Goal: Task Accomplishment & Management: Manage account settings

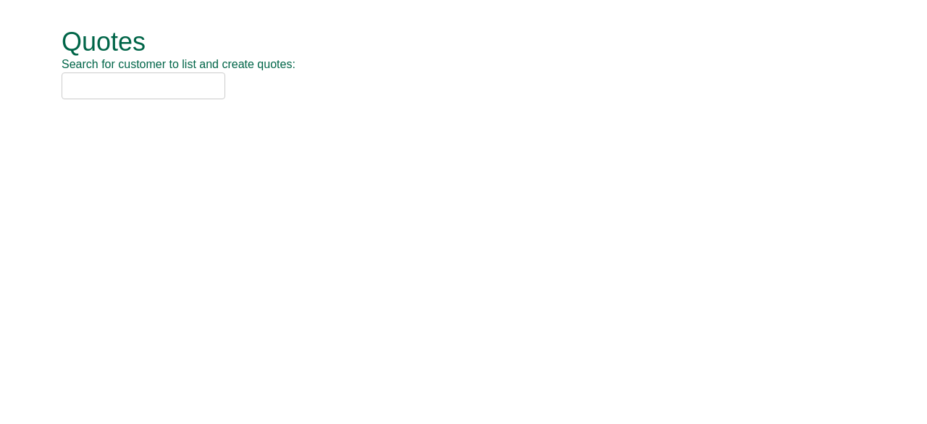
click at [87, 92] on input "text" at bounding box center [144, 85] width 164 height 27
type input "n"
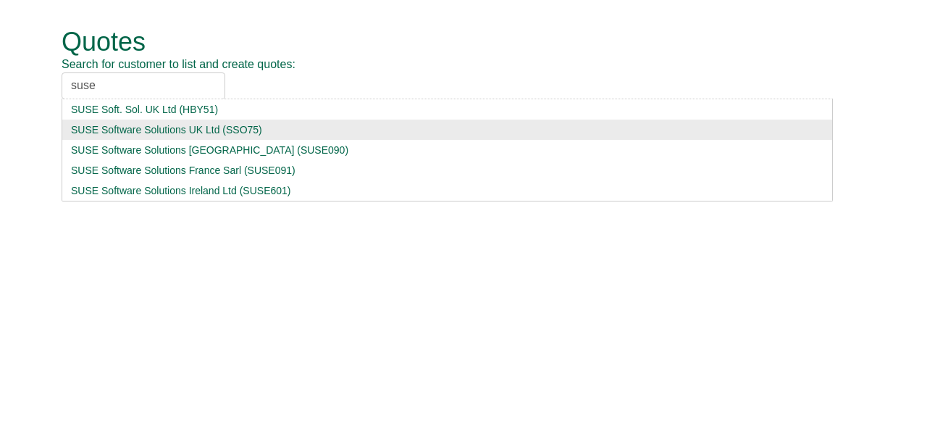
type input "suse"
click at [122, 131] on div "SUSE Software Solutions UK Ltd (SSO75)" at bounding box center [447, 129] width 752 height 14
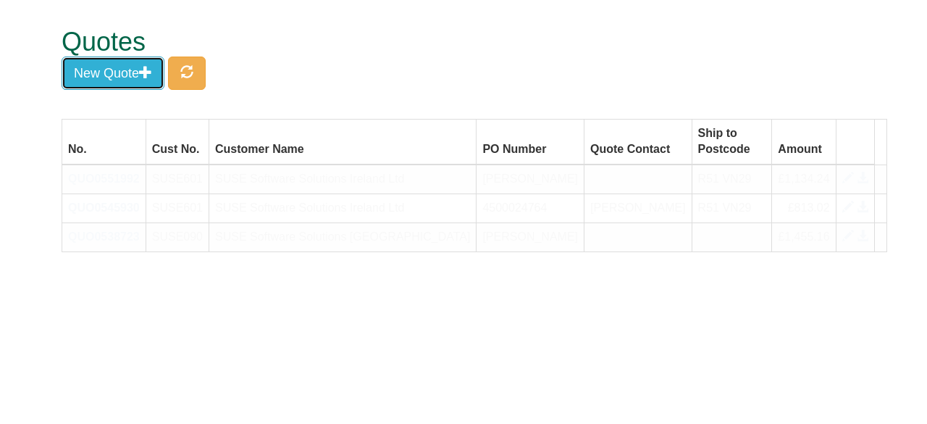
click at [148, 80] on button "New Quote" at bounding box center [113, 72] width 103 height 33
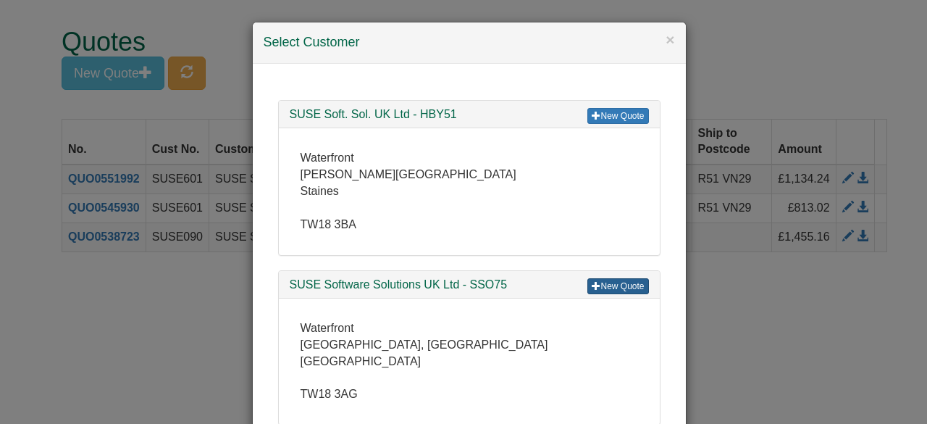
scroll to position [15, 0]
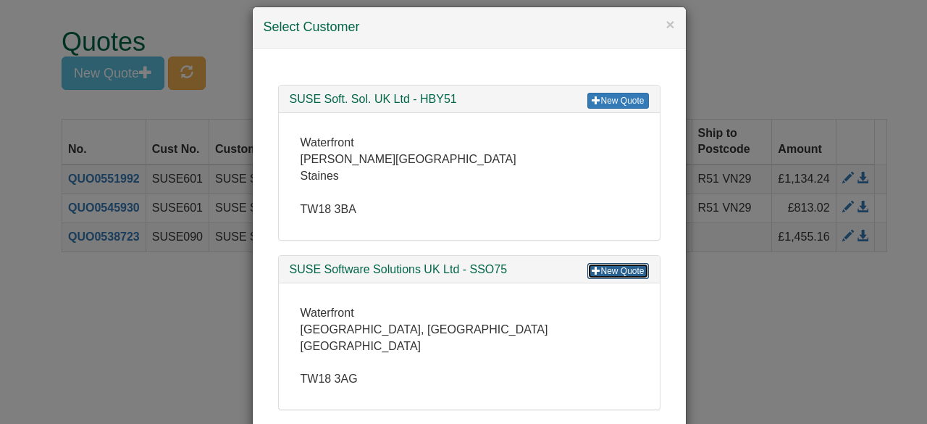
click at [598, 276] on link "New Quote" at bounding box center [617, 271] width 61 height 16
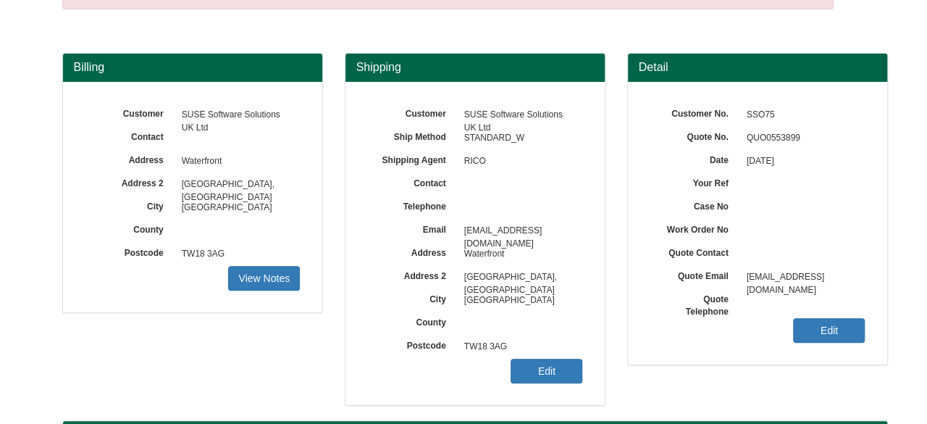
scroll to position [85, 0]
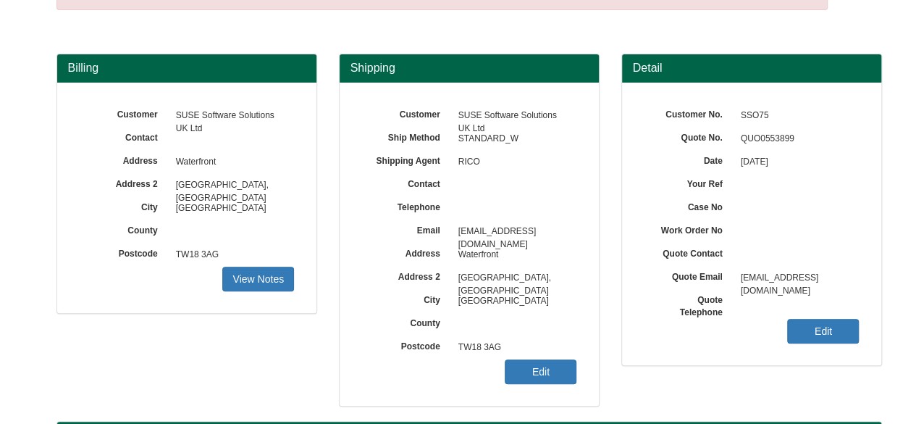
click at [814, 316] on div "Customer No. SSO75 Quote No. QUO0553899 Date [DATE] Your Ref Case No Work Order…" at bounding box center [751, 224] width 259 height 282
click at [809, 321] on link "Edit" at bounding box center [823, 331] width 72 height 25
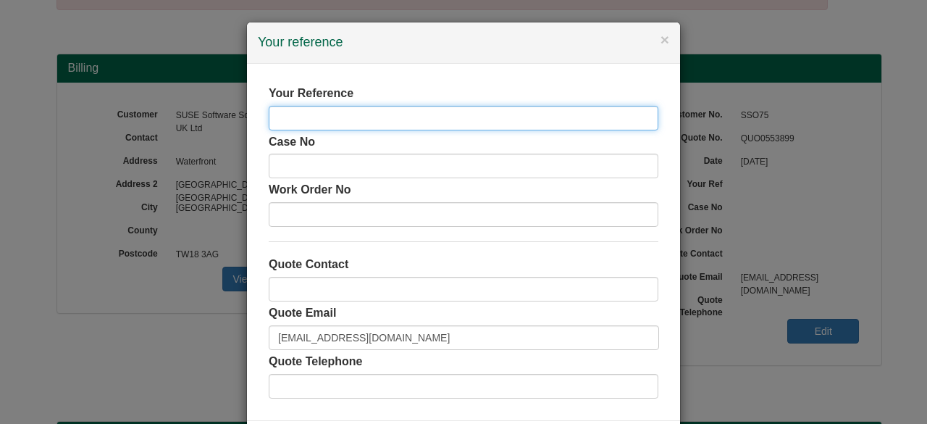
click at [371, 114] on input "text" at bounding box center [463, 118] width 389 height 25
type input "[PERSON_NAME]"
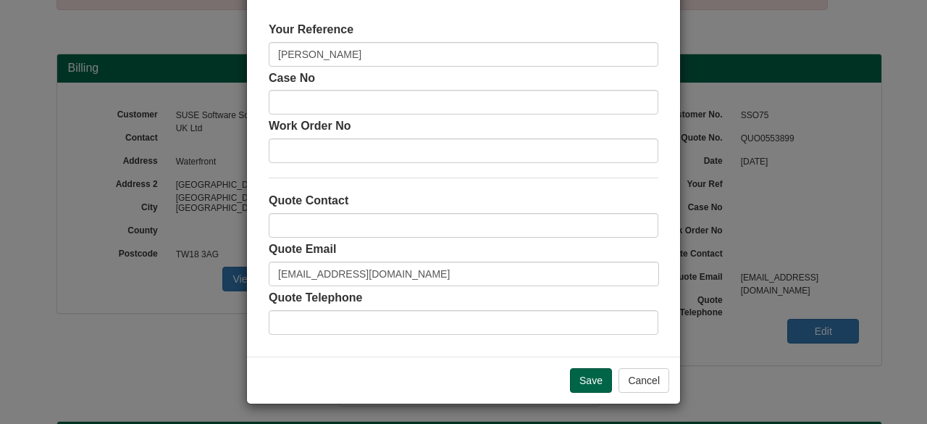
click at [591, 391] on div "Save Cancel" at bounding box center [463, 379] width 433 height 47
click at [585, 383] on input "Save" at bounding box center [591, 380] width 42 height 25
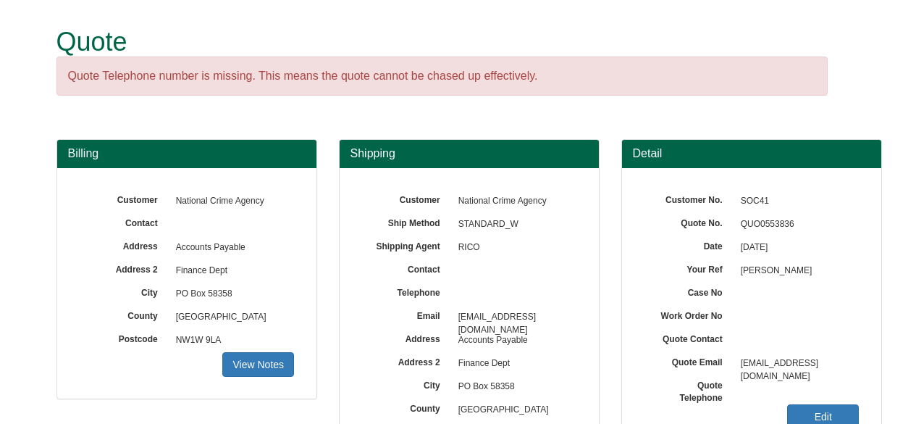
scroll to position [104, 0]
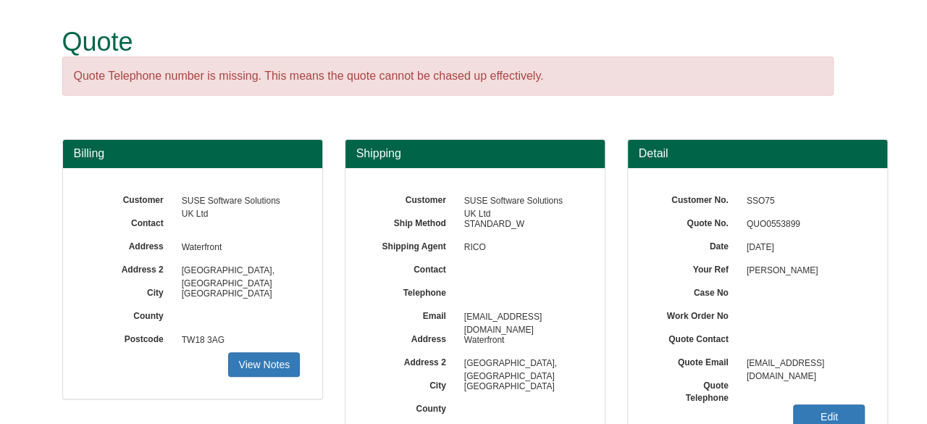
scroll to position [120, 0]
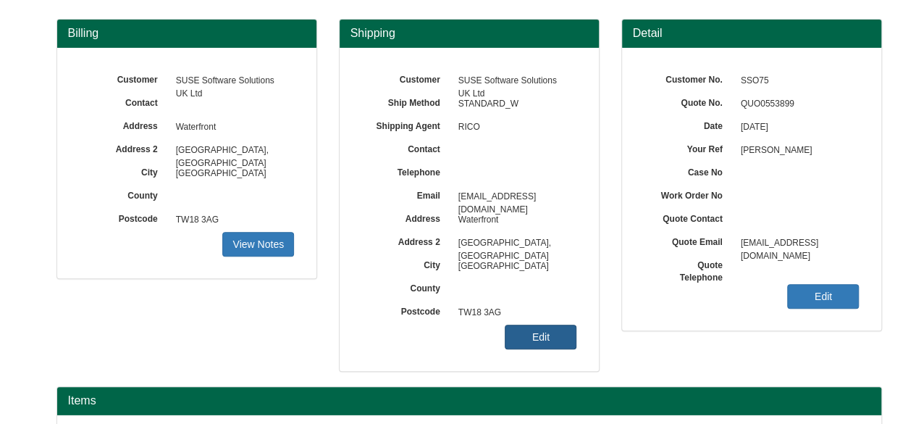
click at [527, 344] on link "Edit" at bounding box center [541, 336] width 72 height 25
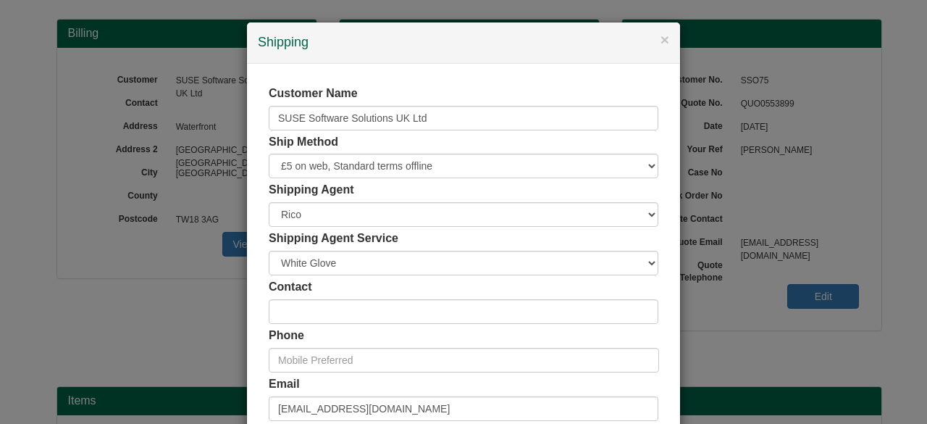
click at [450, 135] on div "Ship Method Free of Charge £5 Flat Rate £7.50 Flat Rate £10 Flat Rate BESPOKE2 …" at bounding box center [463, 156] width 389 height 45
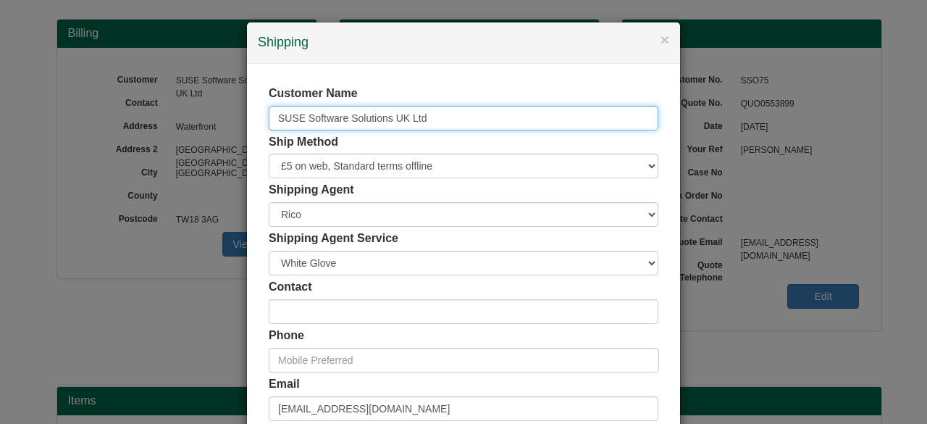
drag, startPoint x: 457, startPoint y: 112, endPoint x: 179, endPoint y: 169, distance: 283.8
click at [179, 169] on div "× Shipping Customer Name SUSE Software Solutions UK Ltd Ship Method Free of Cha…" at bounding box center [463, 212] width 927 height 424
type input "[PERSON_NAME]"
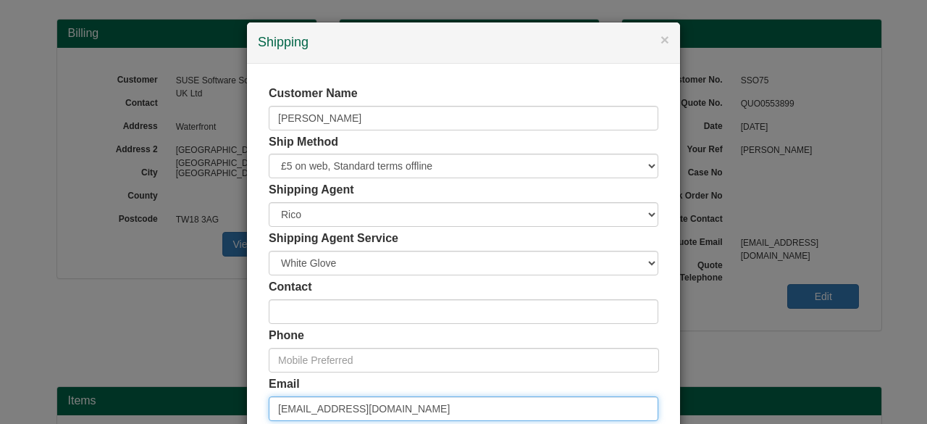
drag, startPoint x: 387, startPoint y: 397, endPoint x: 210, endPoint y: 372, distance: 178.5
click at [210, 372] on div "× Shipping Customer Name Mel Garrama Ship Method Free of Charge £5 Flat Rate £7…" at bounding box center [463, 212] width 927 height 424
paste input "[PERSON_NAME][EMAIL_ADDRESS][PERSON_NAME][DOMAIN_NAME]"
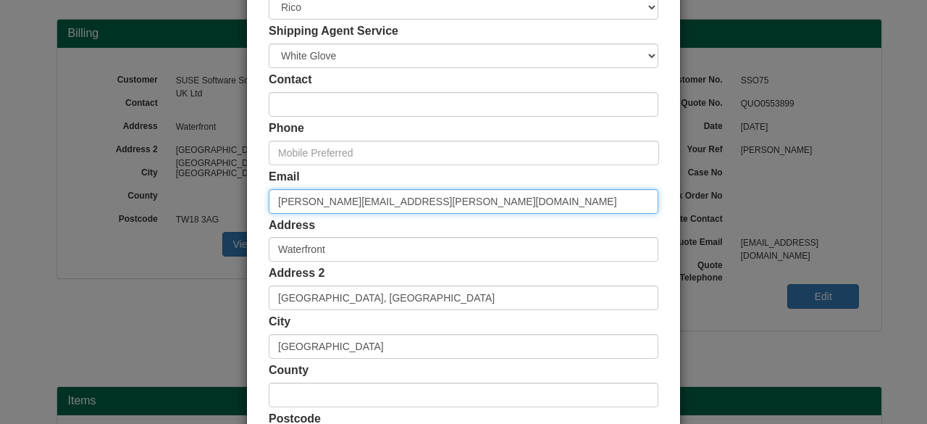
scroll to position [211, 0]
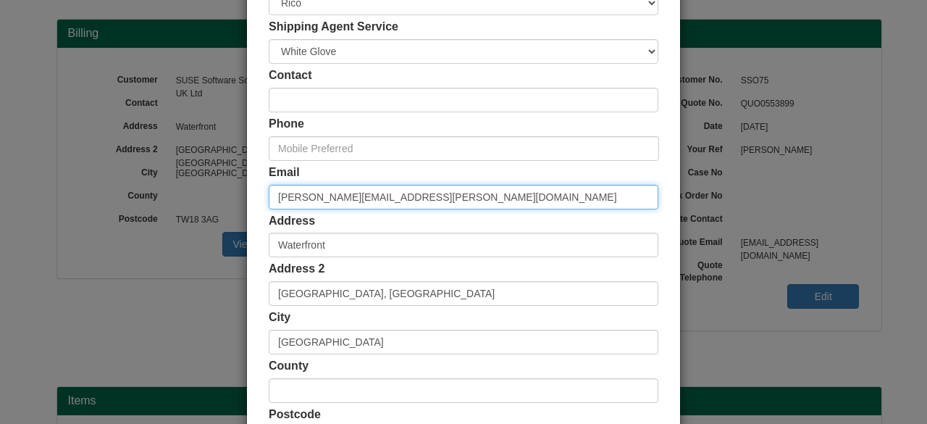
type input "[PERSON_NAME][EMAIL_ADDRESS][PERSON_NAME][DOMAIN_NAME]"
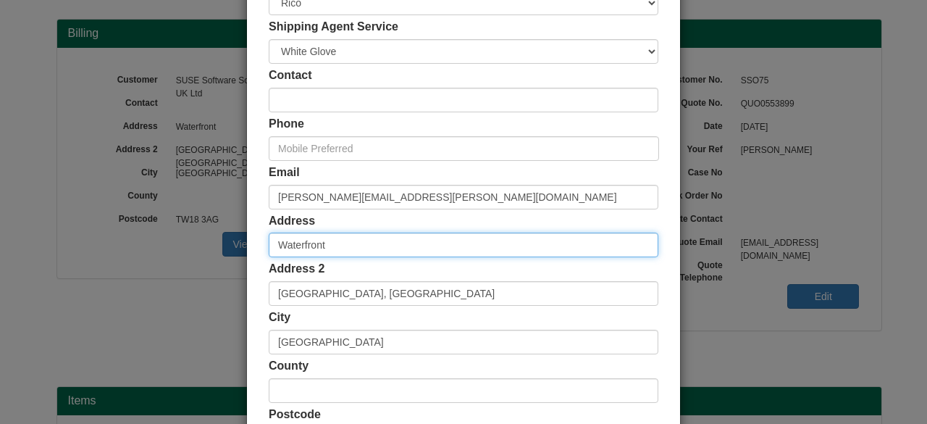
drag, startPoint x: 372, startPoint y: 232, endPoint x: 211, endPoint y: 232, distance: 160.7
click at [211, 232] on div "× Shipping Customer Name Mel Garrama Ship Method Free of Charge £5 Flat Rate £7…" at bounding box center [463, 212] width 927 height 424
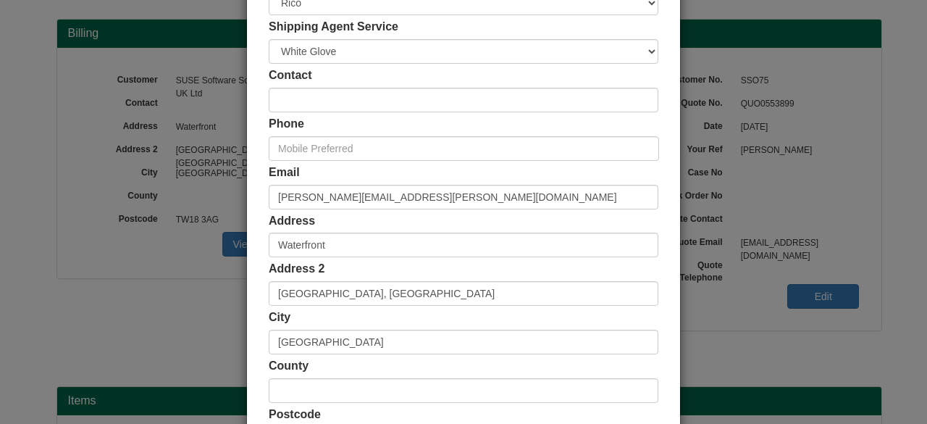
click at [449, 216] on div "Address Waterfront" at bounding box center [463, 235] width 389 height 45
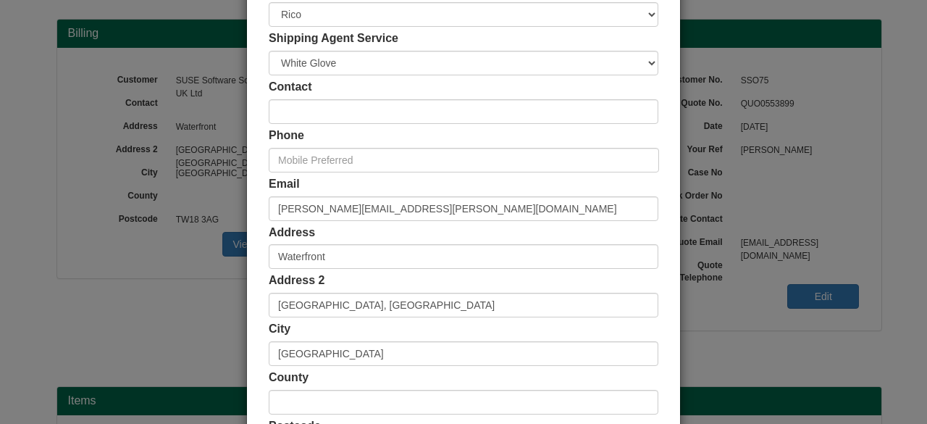
scroll to position [376, 0]
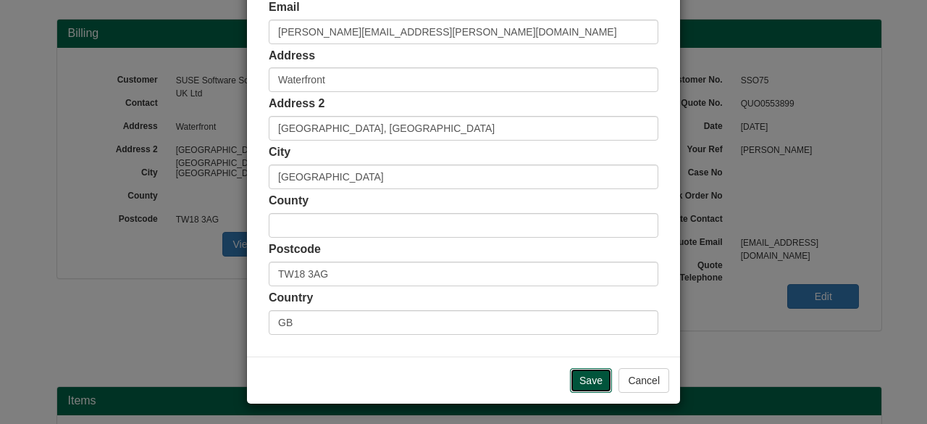
click at [576, 375] on input "Save" at bounding box center [591, 380] width 42 height 25
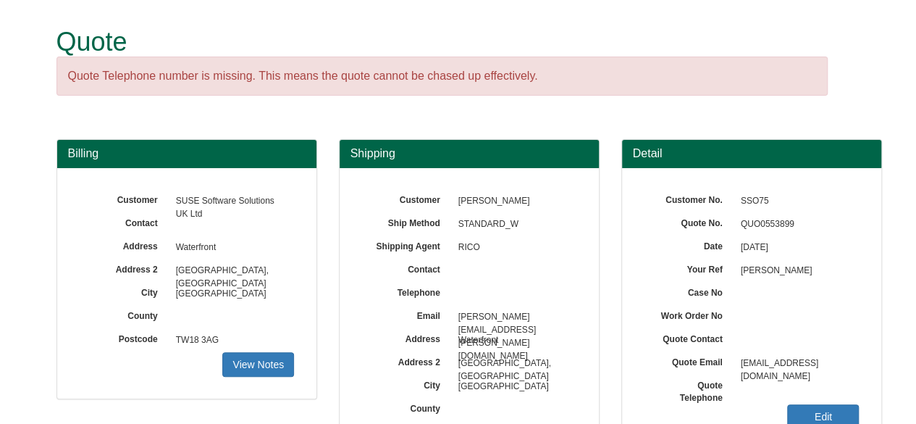
scroll to position [278, 0]
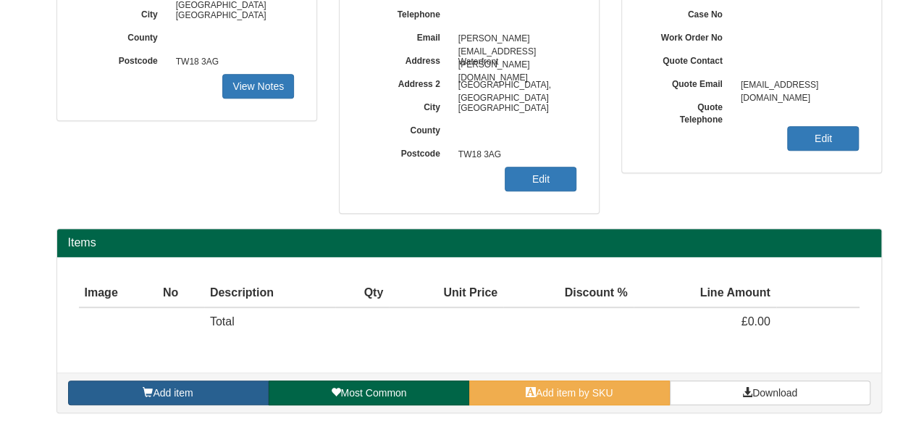
click at [161, 383] on link "Add item" at bounding box center [168, 392] width 201 height 25
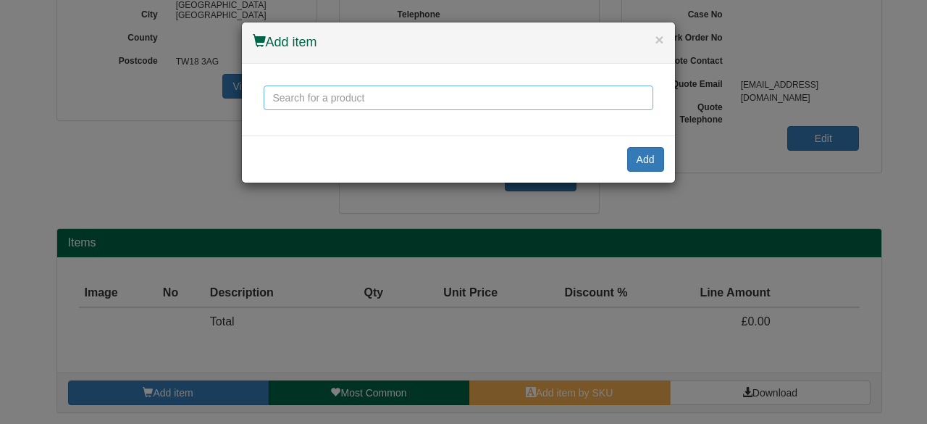
click at [446, 95] on input "text" at bounding box center [458, 97] width 389 height 25
type input "m"
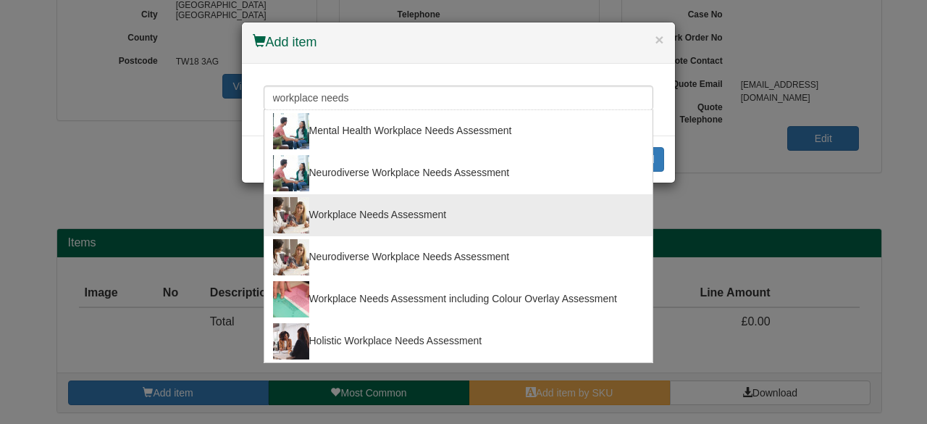
click at [462, 206] on div "Workplace Needs Assessment" at bounding box center [458, 215] width 371 height 36
type input "Workplace Needs Assessment"
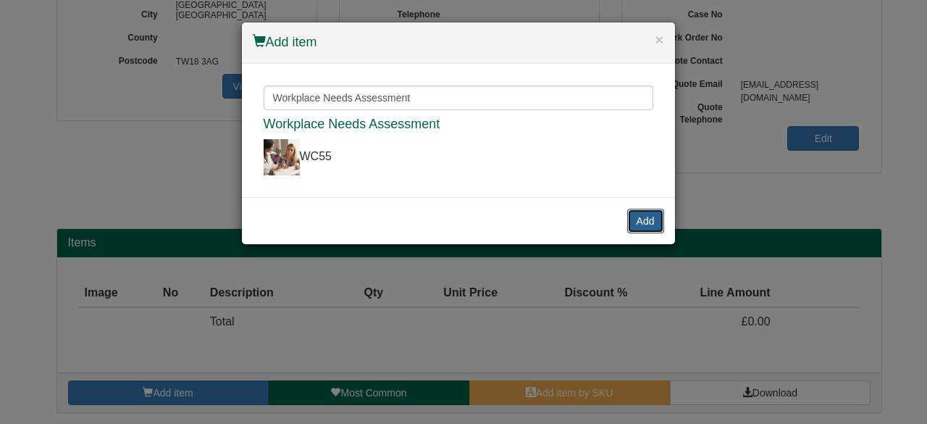
click at [628, 225] on button "Add" at bounding box center [645, 221] width 37 height 25
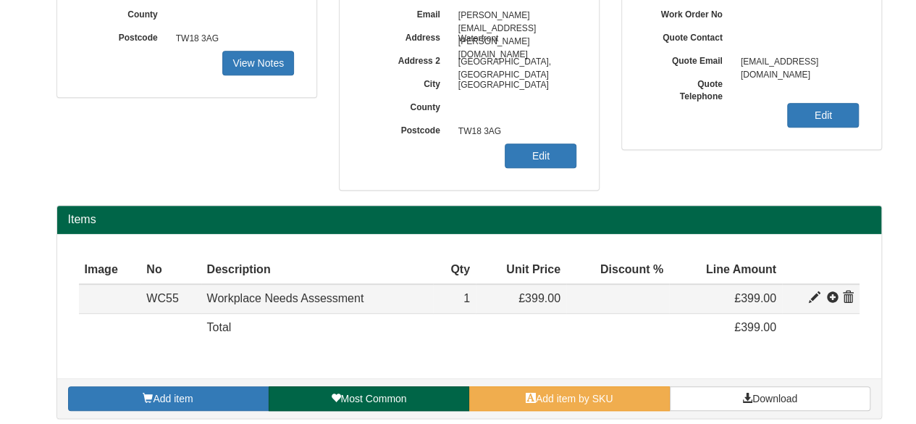
scroll to position [307, 0]
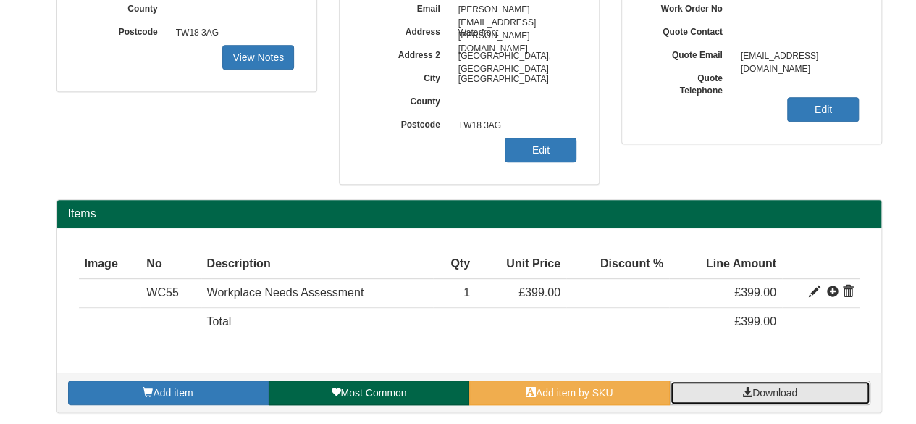
click at [754, 387] on span "Download" at bounding box center [774, 393] width 45 height 12
